Goal: Task Accomplishment & Management: Use online tool/utility

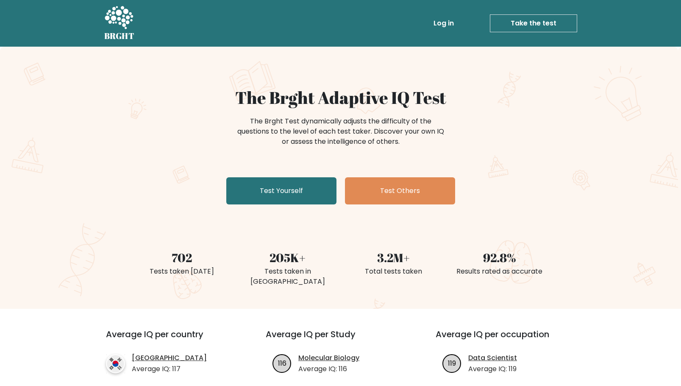
click at [534, 22] on link "Take the test" at bounding box center [533, 23] width 87 height 18
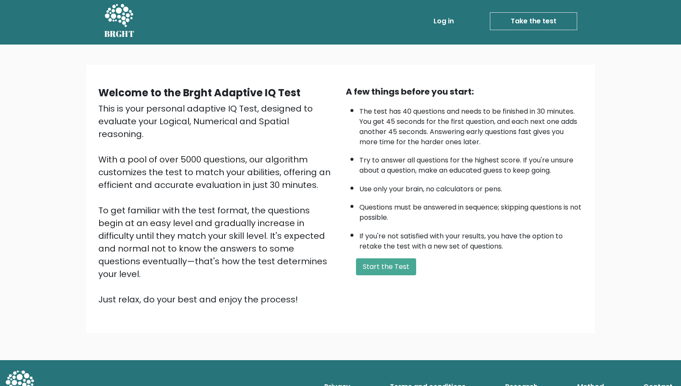
scroll to position [3, 0]
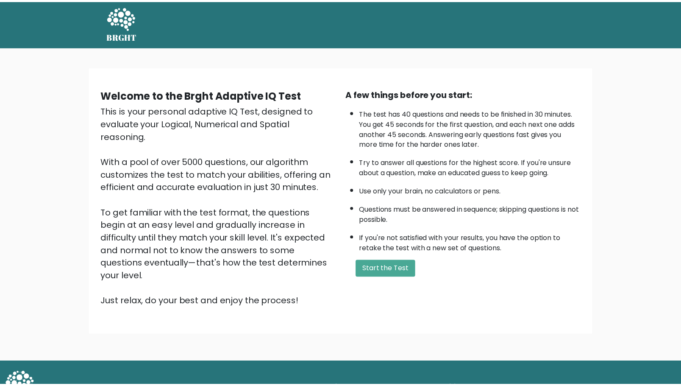
scroll to position [3, 0]
